Goal: Information Seeking & Learning: Learn about a topic

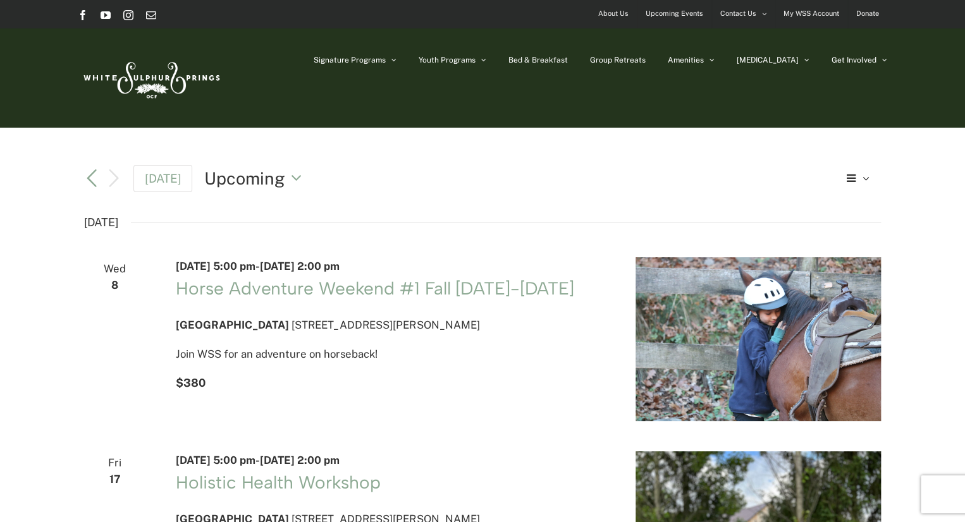
click at [339, 272] on span "October 10 @ 2:00 pm" at bounding box center [300, 266] width 80 height 13
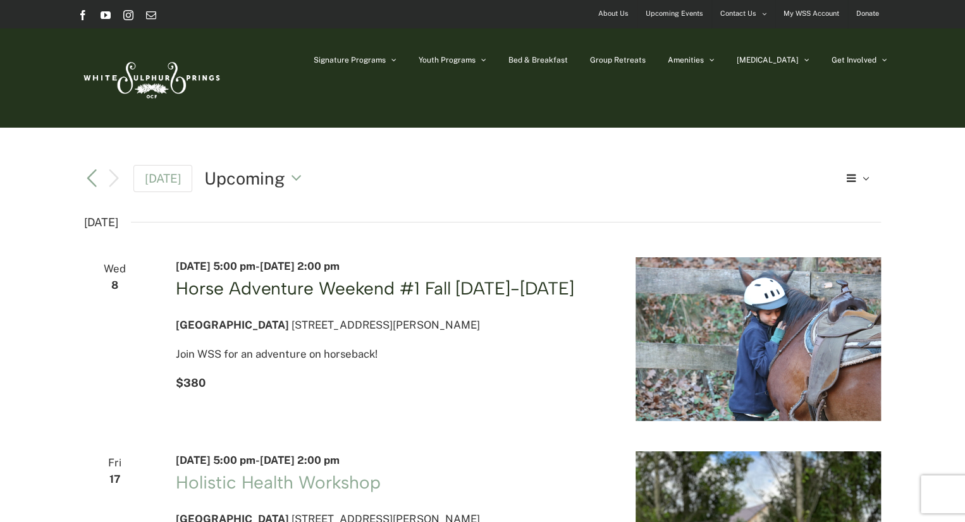
click at [357, 296] on link "Horse Adventure Weekend #1 Fall [DATE]-[DATE]" at bounding box center [375, 287] width 398 height 21
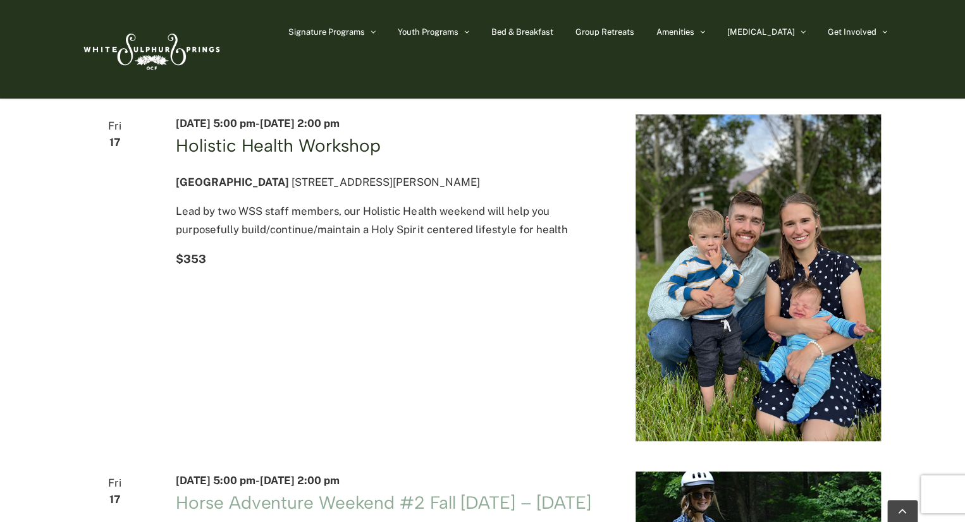
scroll to position [253, 0]
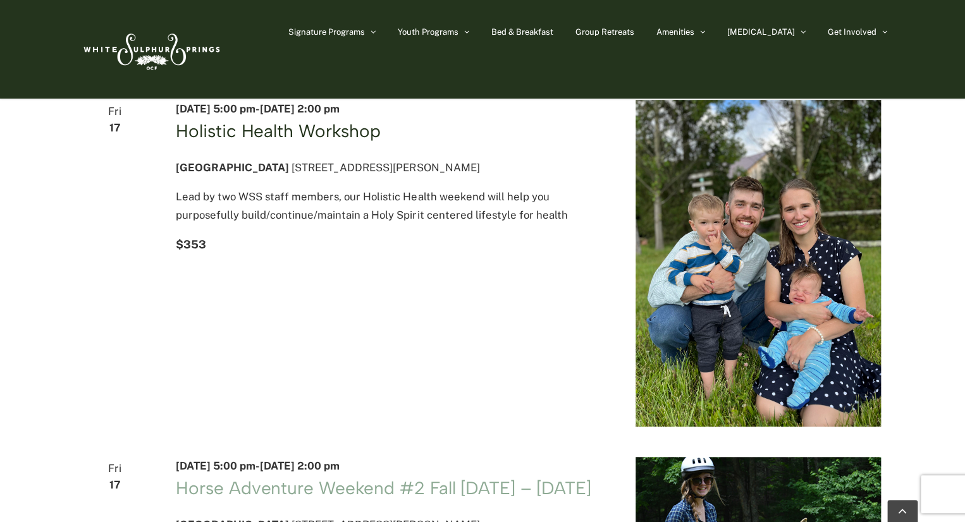
click at [330, 142] on link "Holistic Health Workshop" at bounding box center [278, 130] width 205 height 21
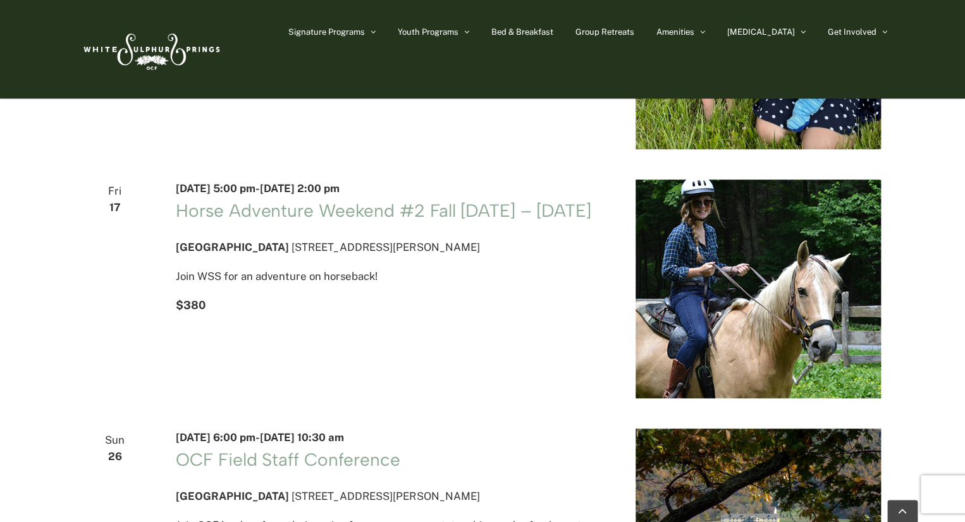
scroll to position [569, 0]
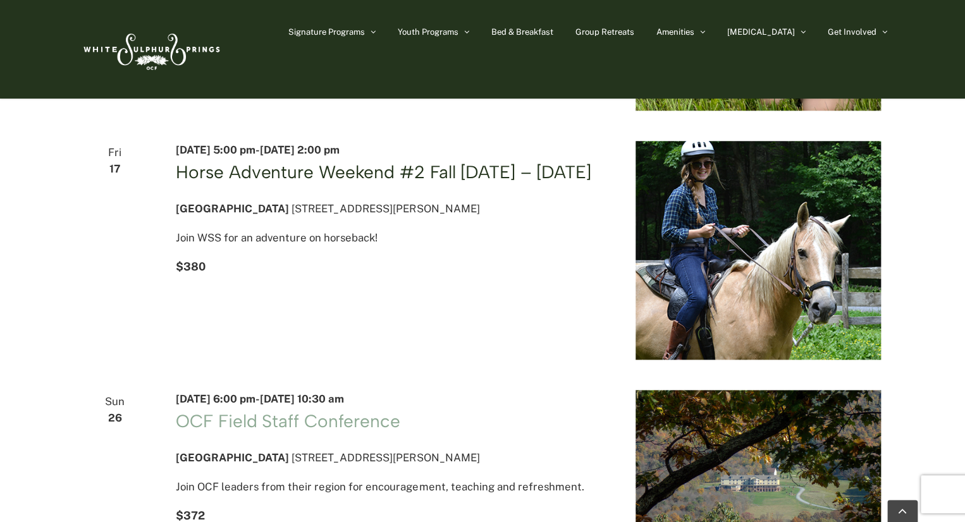
click at [261, 183] on link "Horse Adventure Weekend #2 Fall [DATE] – [DATE]" at bounding box center [383, 171] width 415 height 21
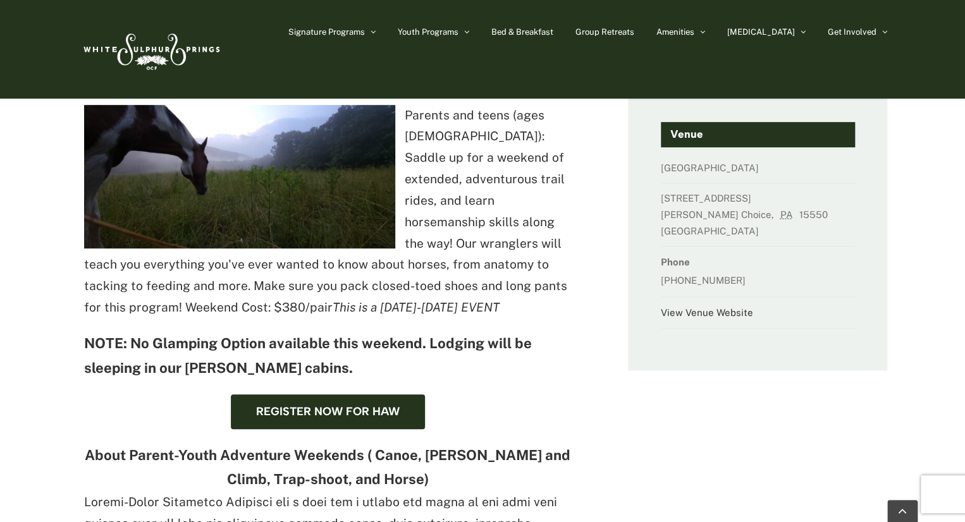
scroll to position [253, 0]
